Goal: Transaction & Acquisition: Purchase product/service

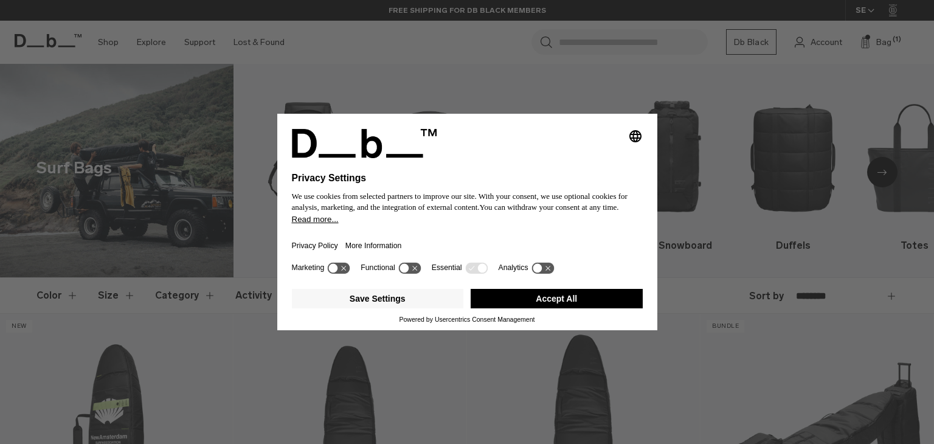
click at [577, 294] on button "Accept All" at bounding box center [557, 298] width 172 height 19
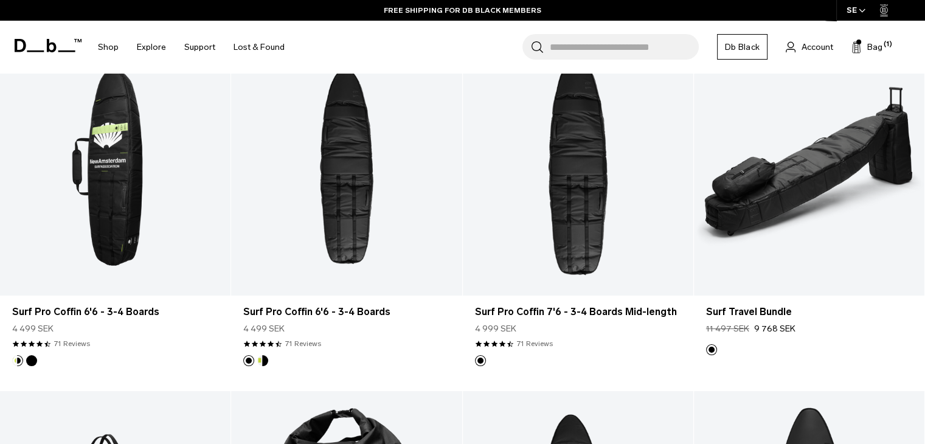
scroll to position [275, 0]
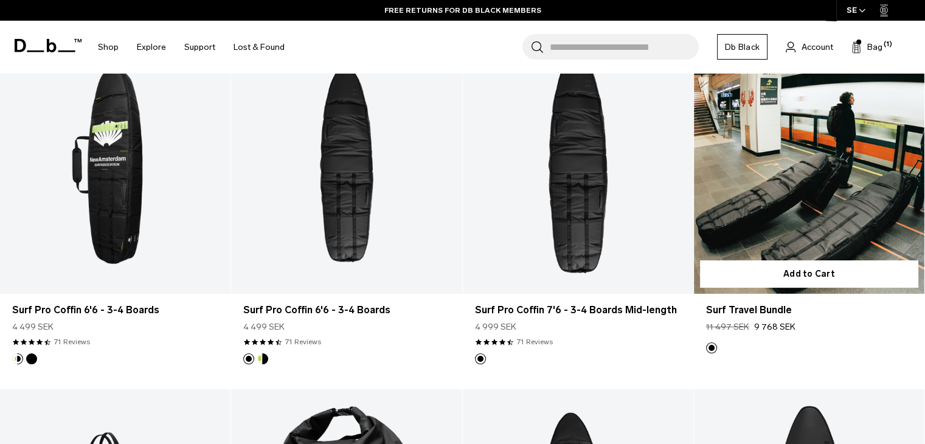
click at [789, 156] on link "Surf Travel Bundle" at bounding box center [809, 165] width 230 height 256
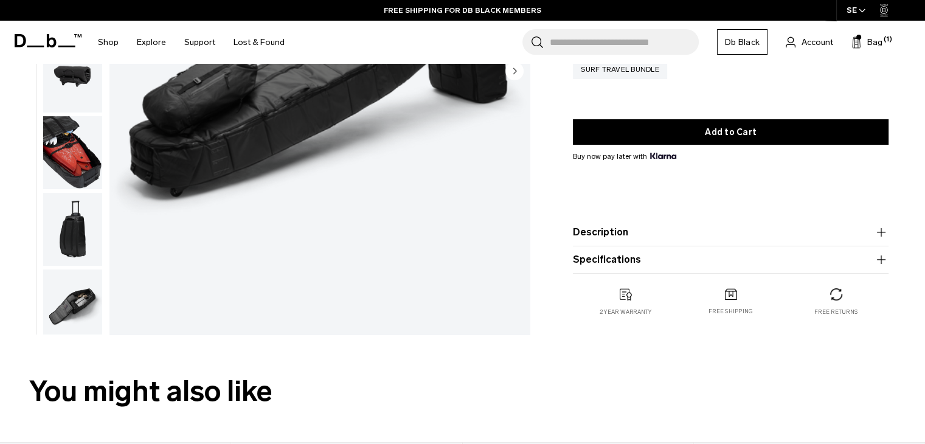
scroll to position [268, 0]
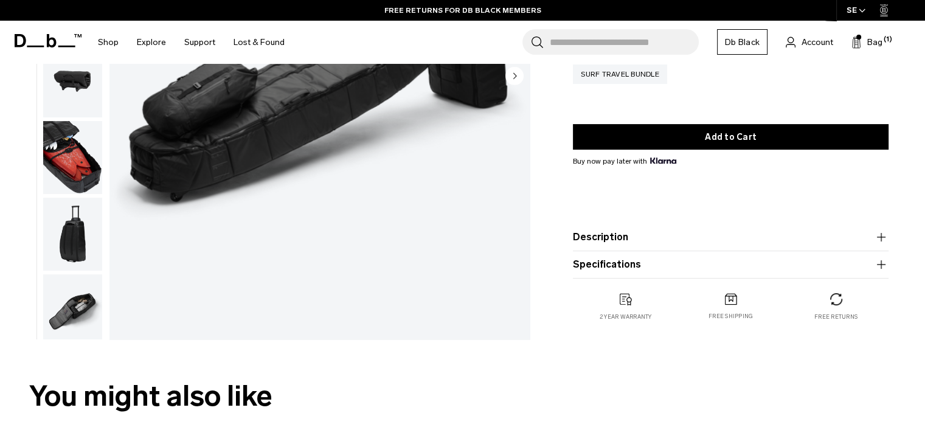
click at [883, 239] on icon "button" at bounding box center [881, 237] width 15 height 15
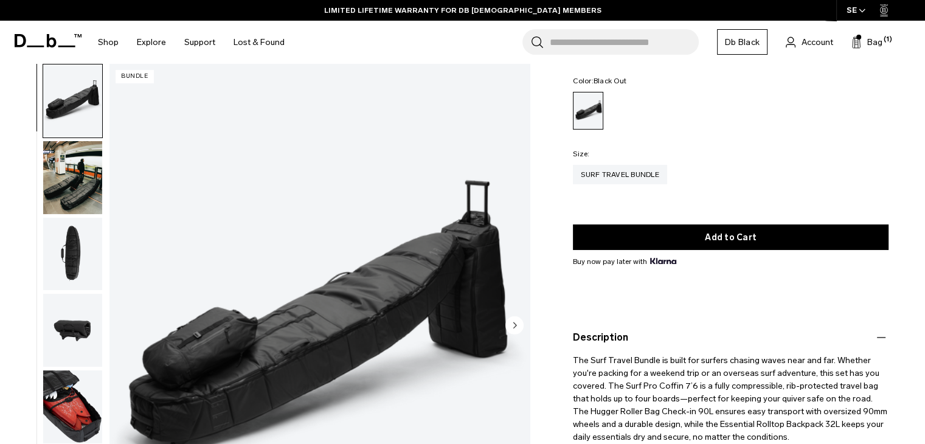
scroll to position [0, 0]
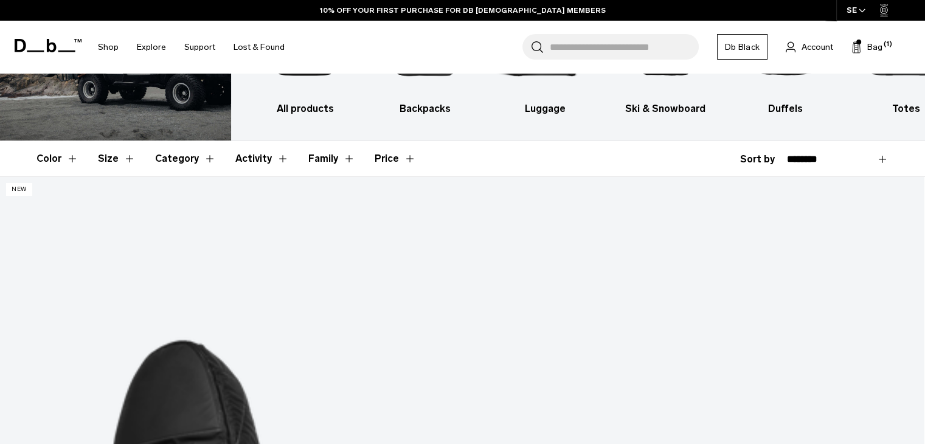
scroll to position [129, 0]
